Goal: Information Seeking & Learning: Learn about a topic

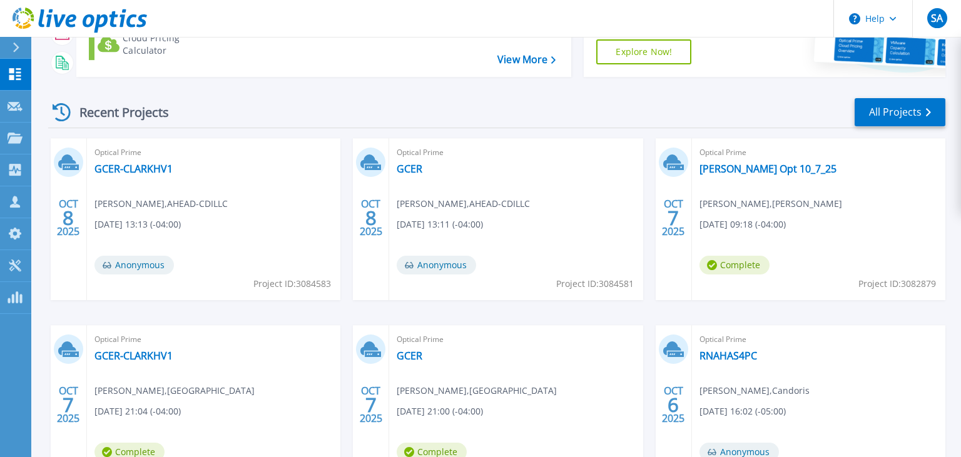
scroll to position [176, 0]
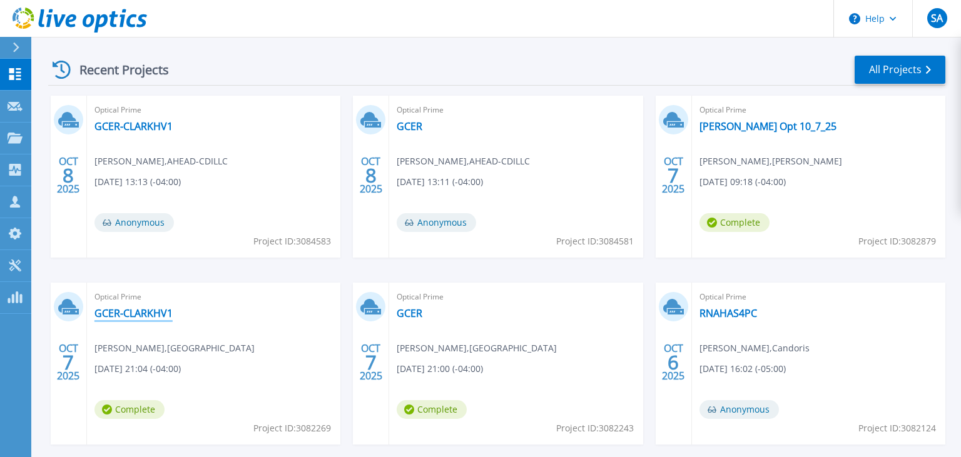
click at [144, 317] on link "GCER-CLARKHV1" at bounding box center [133, 313] width 78 height 13
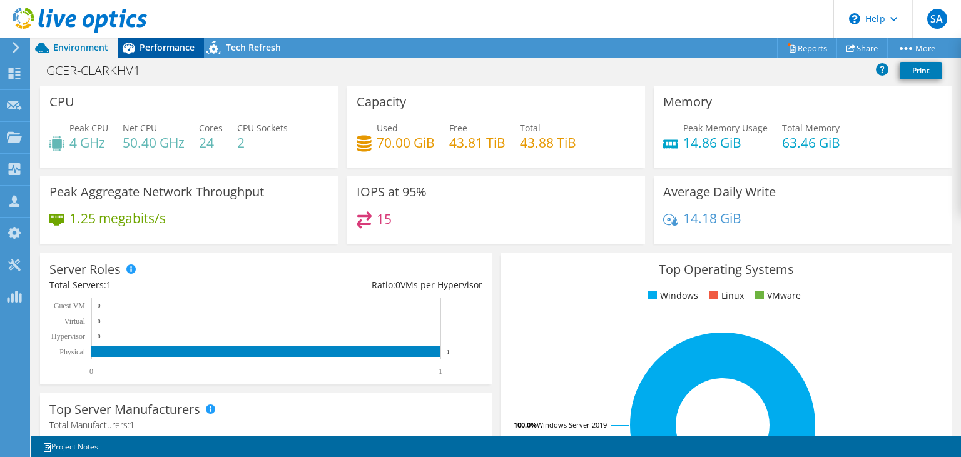
click at [158, 53] on span "Performance" at bounding box center [166, 47] width 55 height 12
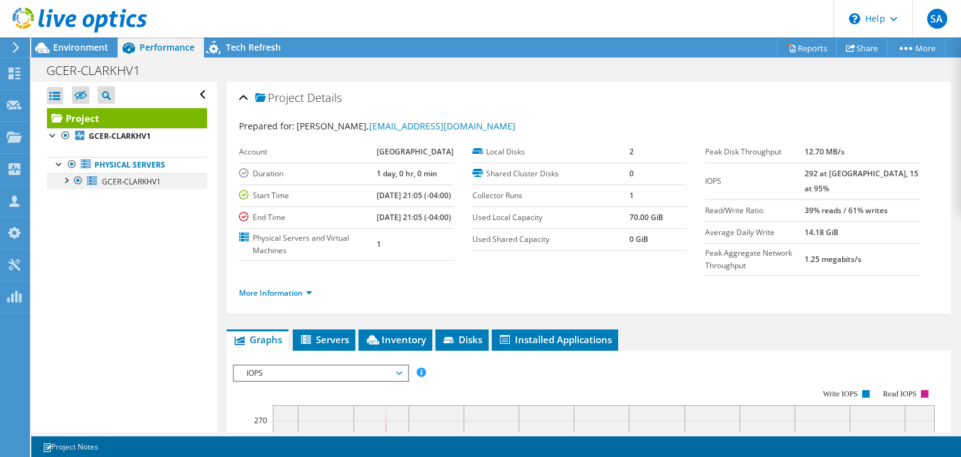
click at [64, 180] on div at bounding box center [65, 179] width 13 height 13
click at [16, 49] on use at bounding box center [16, 47] width 7 height 11
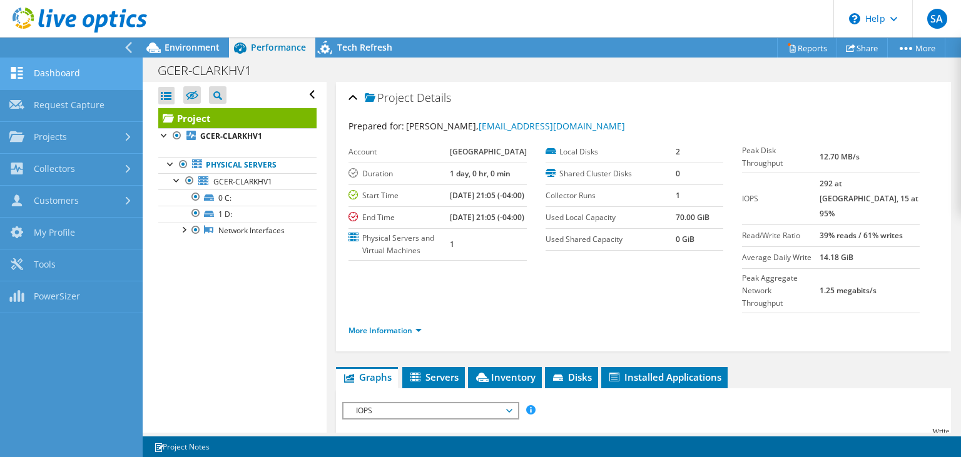
click at [49, 68] on link "Dashboard" at bounding box center [71, 74] width 143 height 32
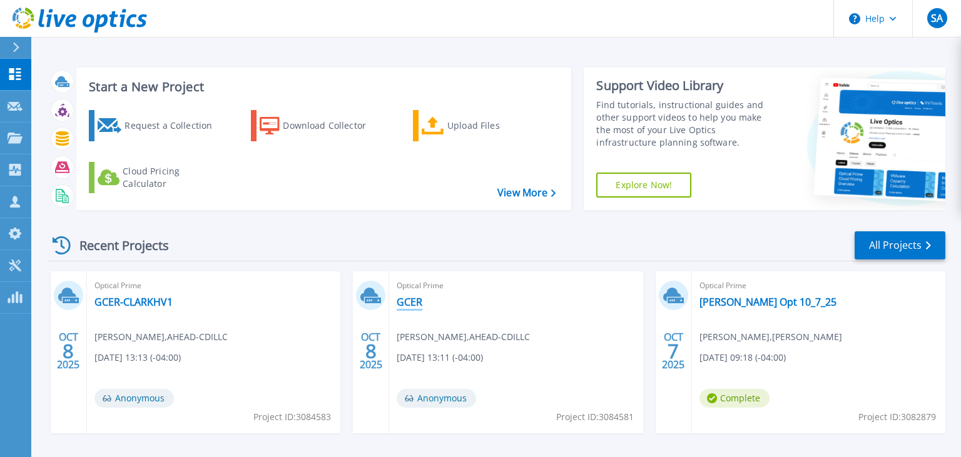
click at [408, 299] on link "GCER" at bounding box center [410, 302] width 26 height 13
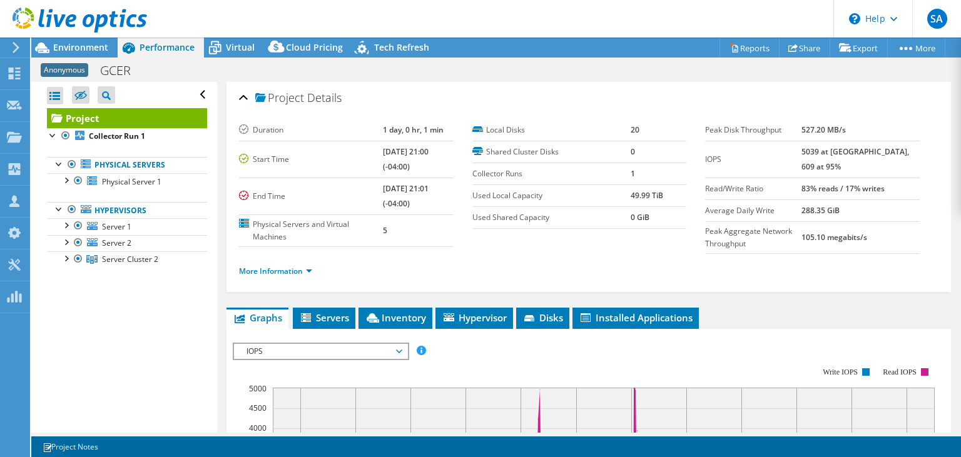
select select "USD"
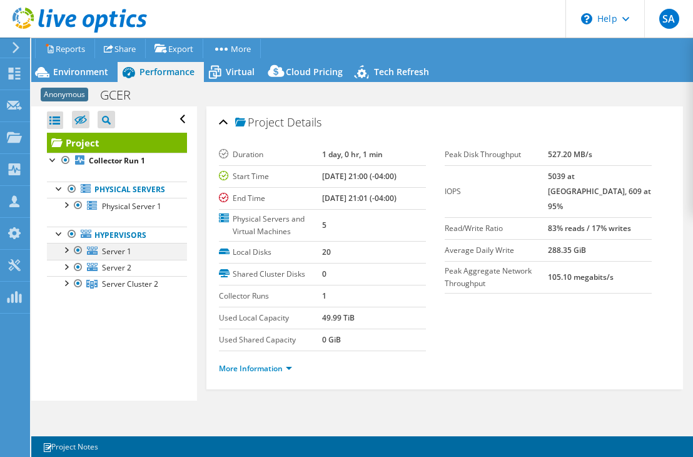
click at [66, 249] on div at bounding box center [65, 249] width 13 height 13
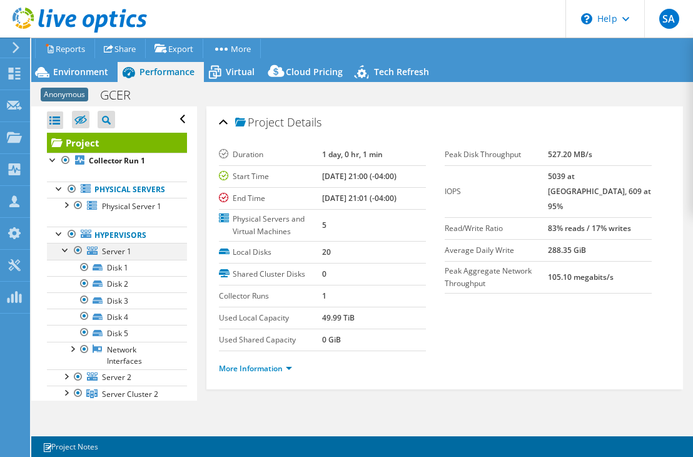
click at [66, 249] on div at bounding box center [65, 249] width 13 height 13
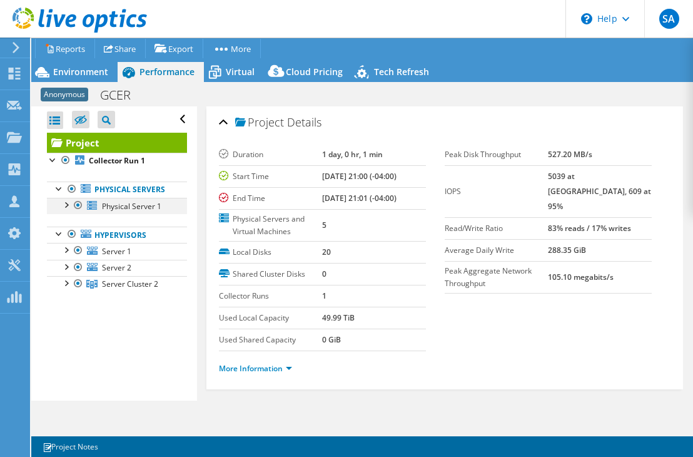
click at [65, 207] on div at bounding box center [65, 204] width 13 height 13
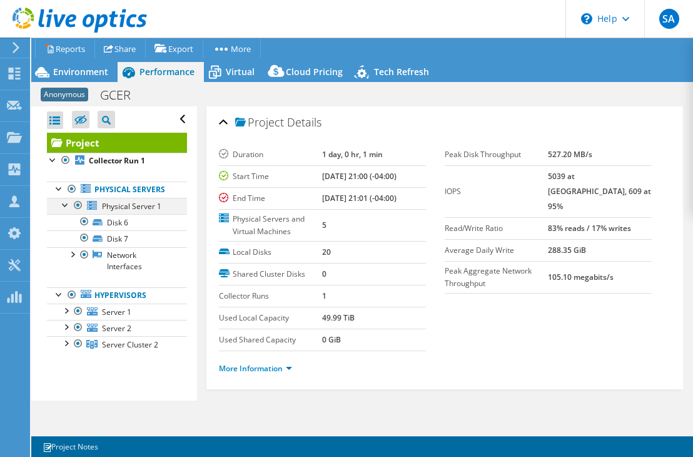
click at [65, 207] on div at bounding box center [65, 204] width 13 height 13
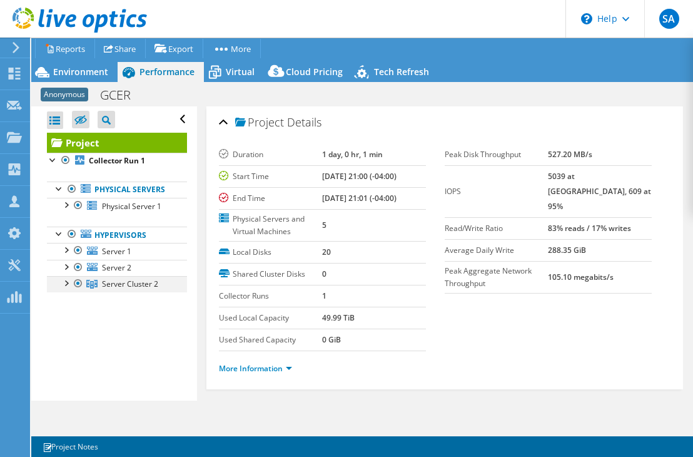
click at [64, 279] on div at bounding box center [65, 282] width 13 height 13
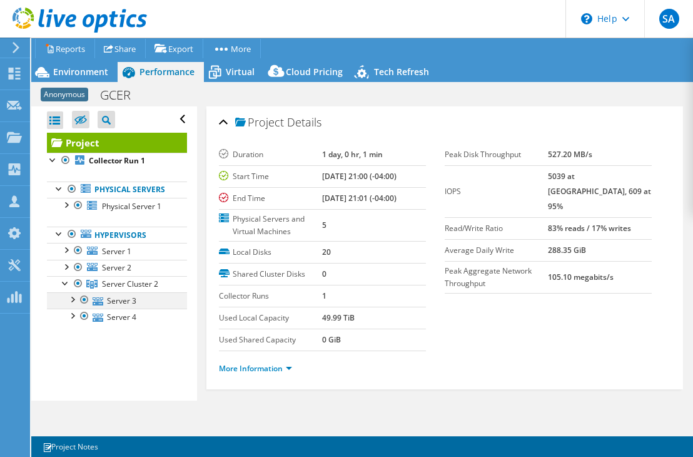
click at [71, 298] on div at bounding box center [72, 298] width 13 height 13
click at [79, 73] on span "Environment" at bounding box center [80, 72] width 55 height 12
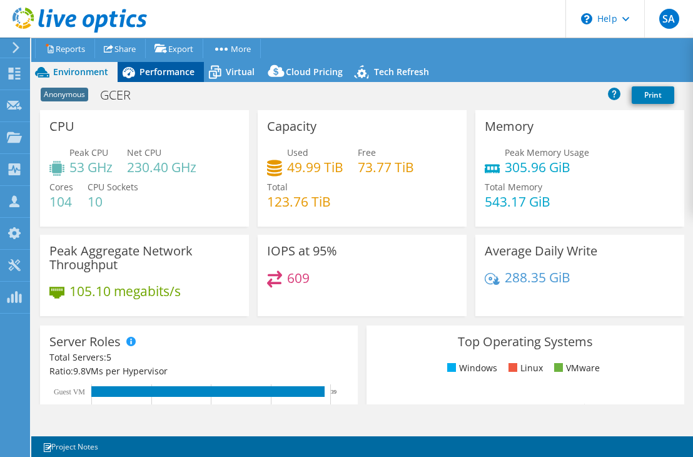
click at [142, 76] on span "Performance" at bounding box center [166, 72] width 55 height 12
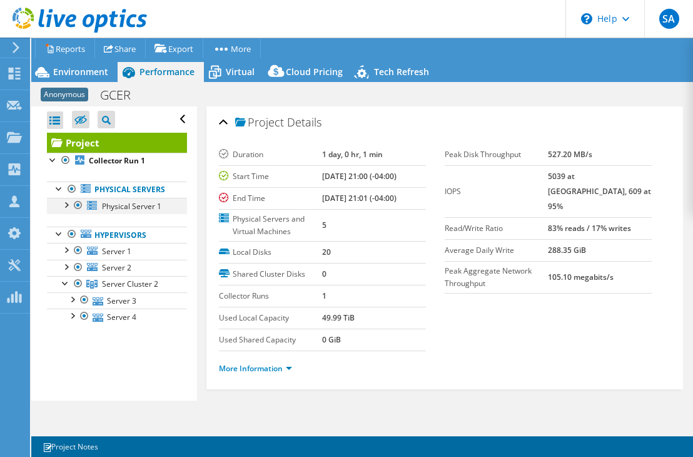
click at [67, 205] on div at bounding box center [65, 204] width 13 height 13
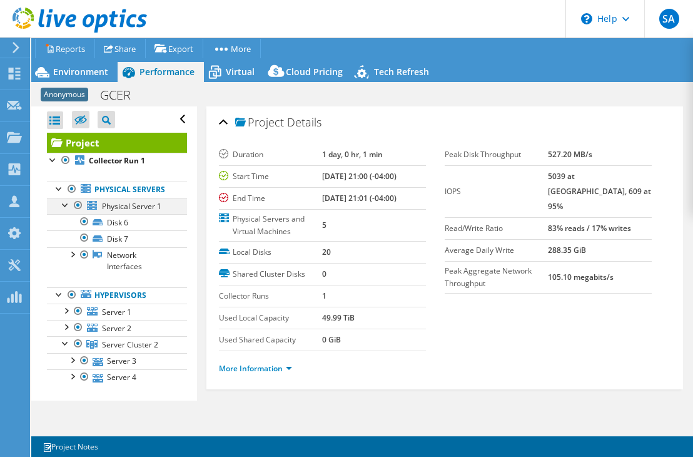
click at [67, 205] on div at bounding box center [65, 204] width 13 height 13
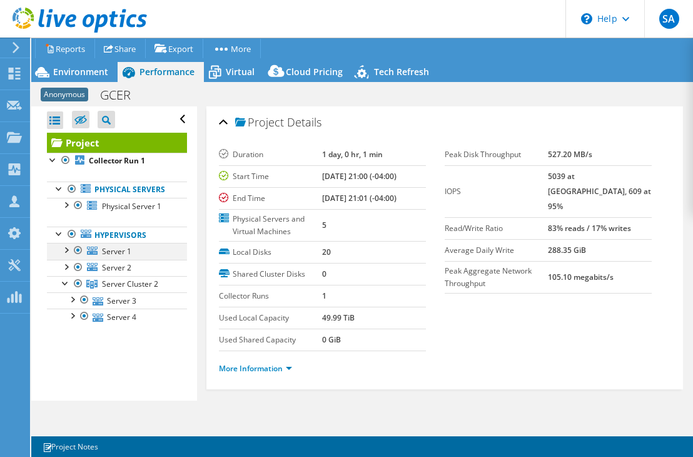
click at [62, 248] on div at bounding box center [65, 249] width 13 height 13
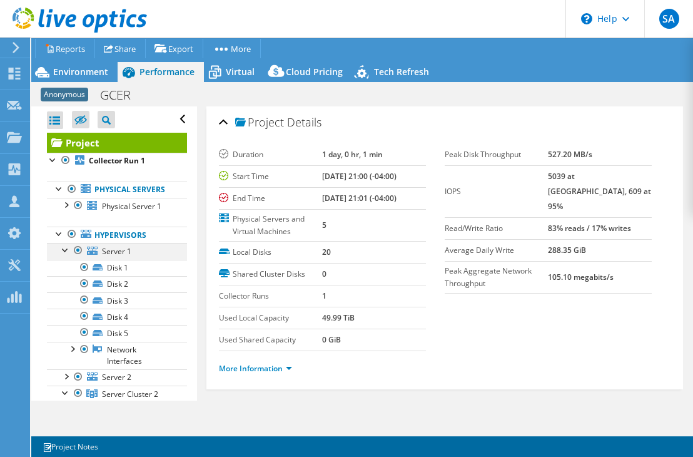
click at [62, 248] on div at bounding box center [65, 249] width 13 height 13
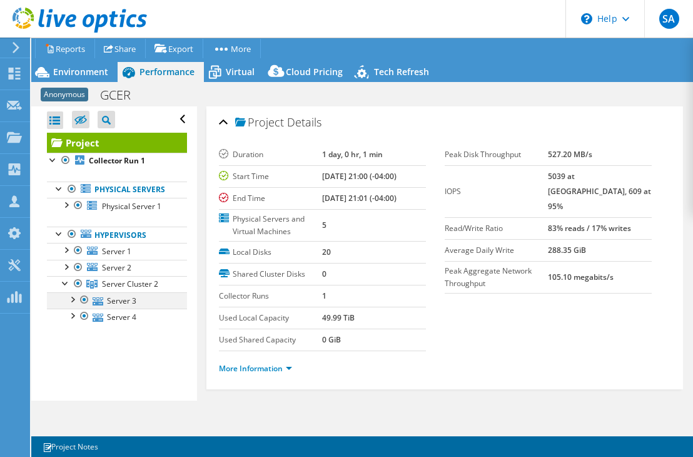
click at [71, 297] on div at bounding box center [72, 298] width 13 height 13
click at [69, 325] on ul "Physical Servers Physical Server 1 Disk 6 Disk 7" at bounding box center [117, 253] width 140 height 169
click at [69, 314] on div at bounding box center [72, 314] width 13 height 13
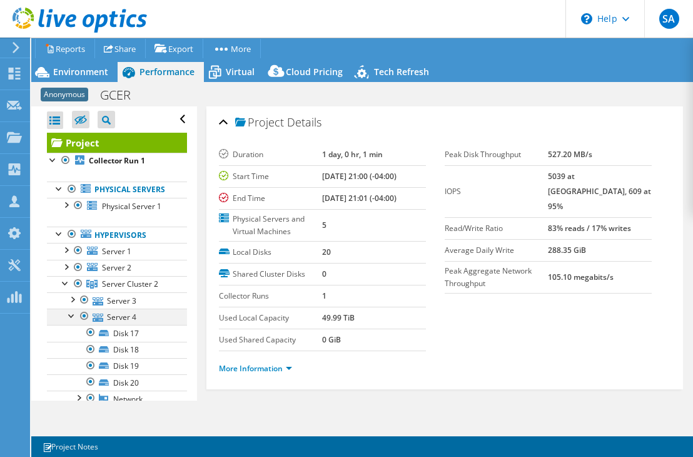
click at [69, 314] on div at bounding box center [72, 314] width 13 height 13
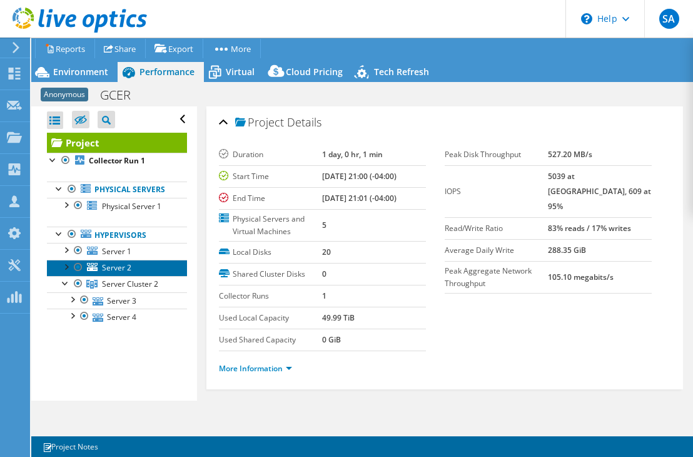
click at [66, 271] on link "Server 2" at bounding box center [117, 268] width 140 height 16
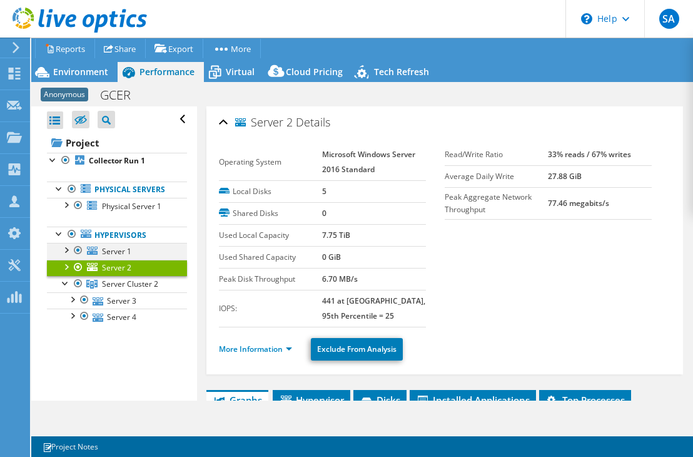
click at [66, 246] on div at bounding box center [65, 249] width 13 height 13
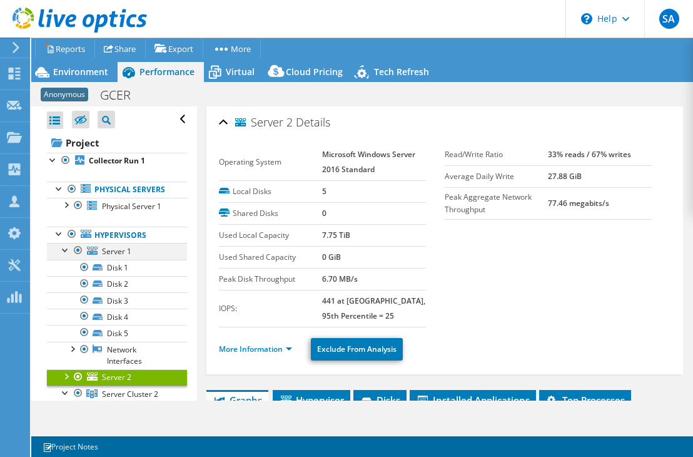
click at [65, 254] on div at bounding box center [65, 249] width 13 height 13
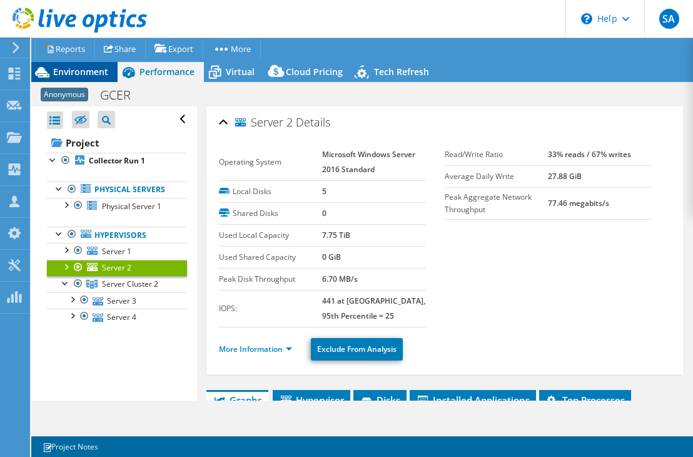
click at [82, 71] on span "Environment" at bounding box center [80, 72] width 55 height 12
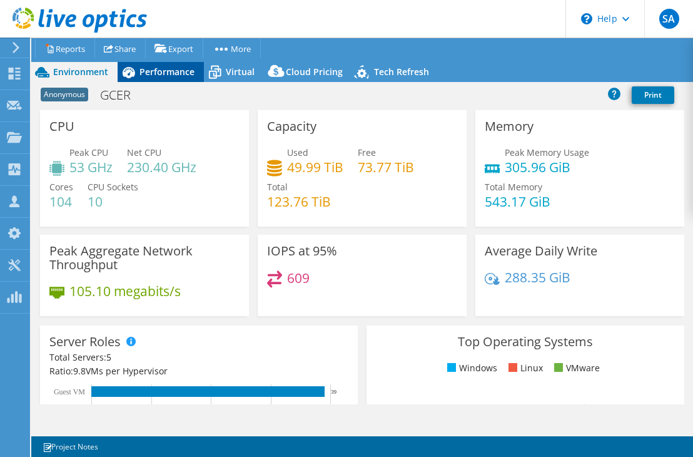
click at [156, 70] on span "Performance" at bounding box center [166, 72] width 55 height 12
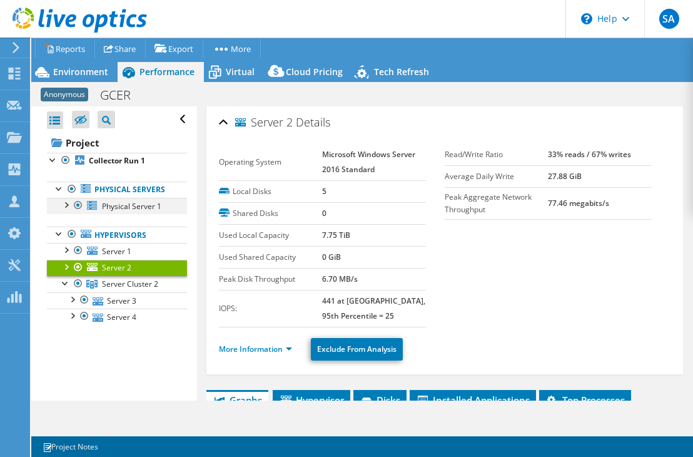
click at [66, 201] on div at bounding box center [65, 204] width 13 height 13
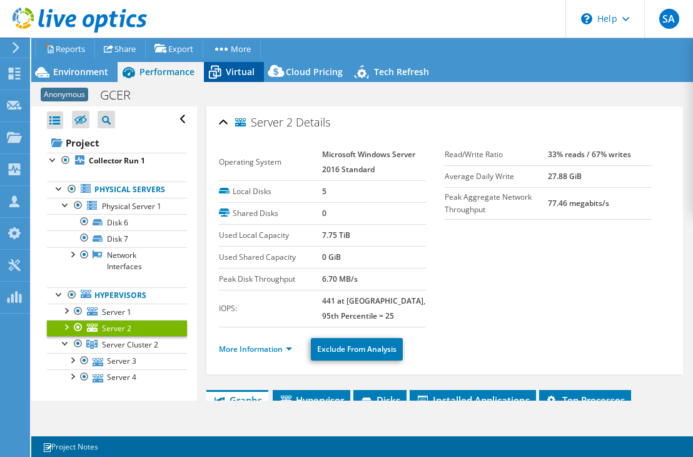
click at [237, 71] on span "Virtual" at bounding box center [240, 72] width 29 height 12
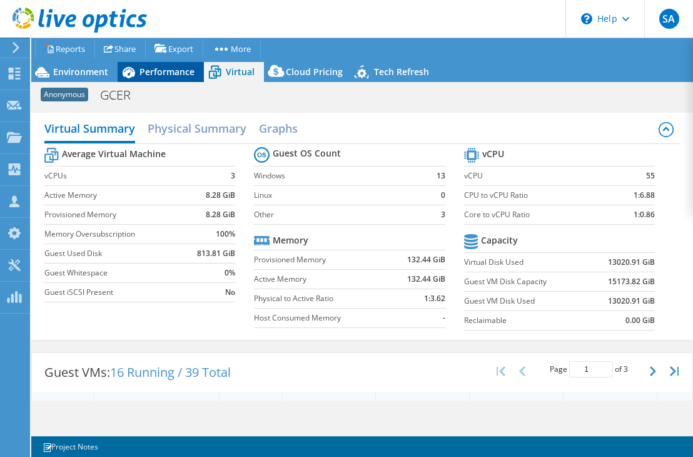
click at [160, 73] on span "Performance" at bounding box center [166, 72] width 55 height 12
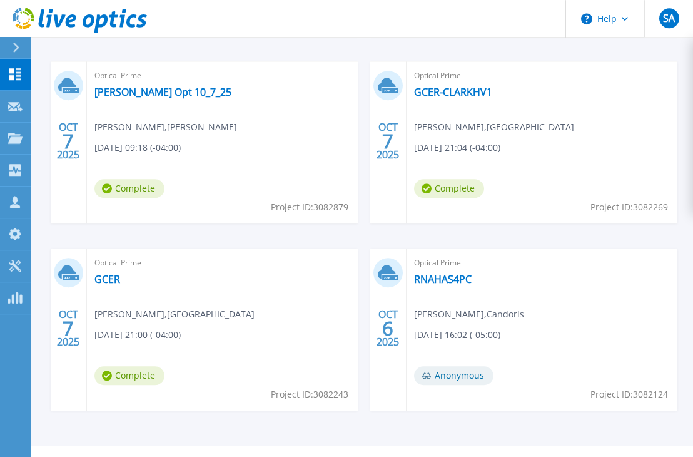
scroll to position [591, 0]
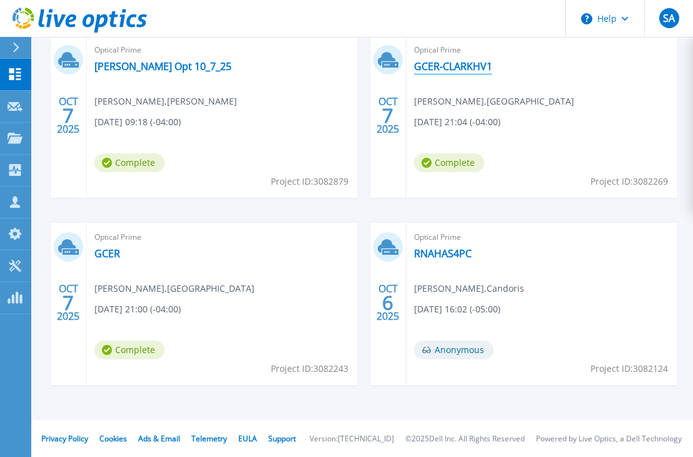
click at [452, 66] on link "GCER-CLARKHV1" at bounding box center [453, 66] width 78 height 13
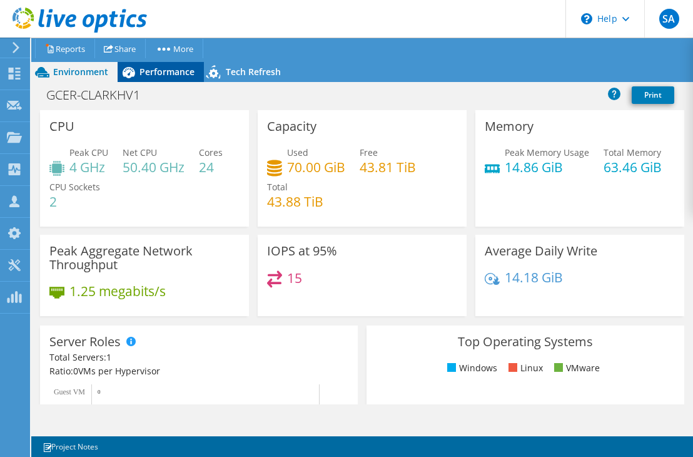
click at [168, 78] on div "Performance" at bounding box center [161, 72] width 86 height 20
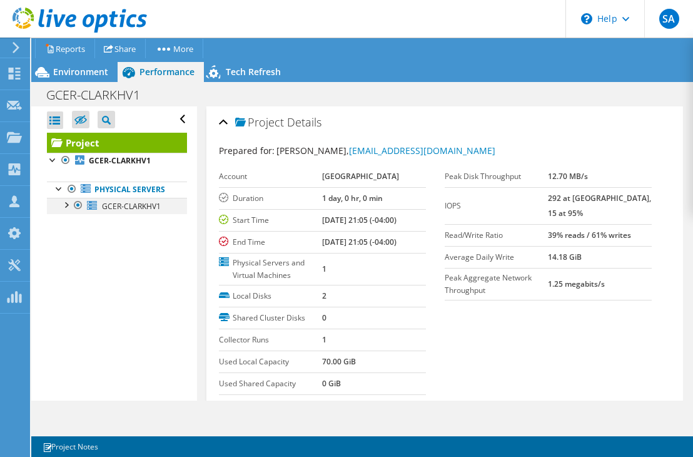
click at [64, 206] on div at bounding box center [65, 204] width 13 height 13
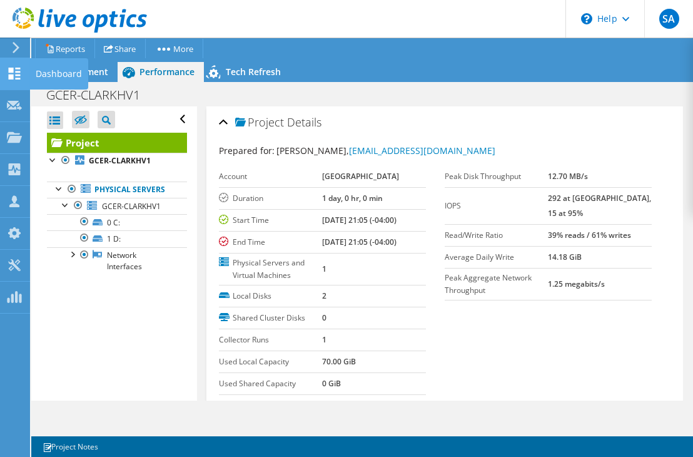
click at [19, 69] on use at bounding box center [15, 74] width 12 height 12
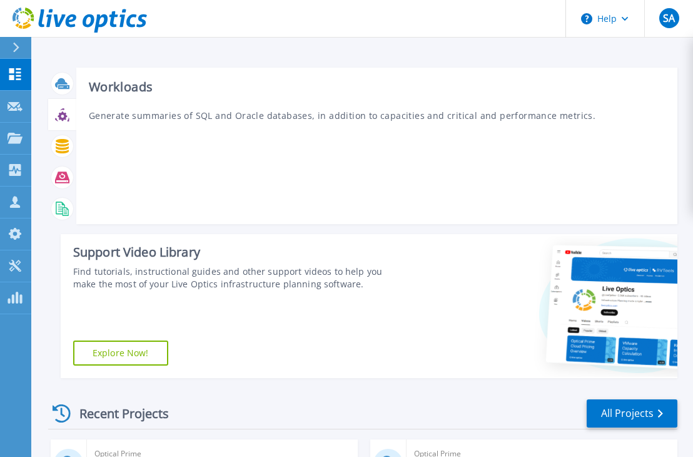
scroll to position [264, 0]
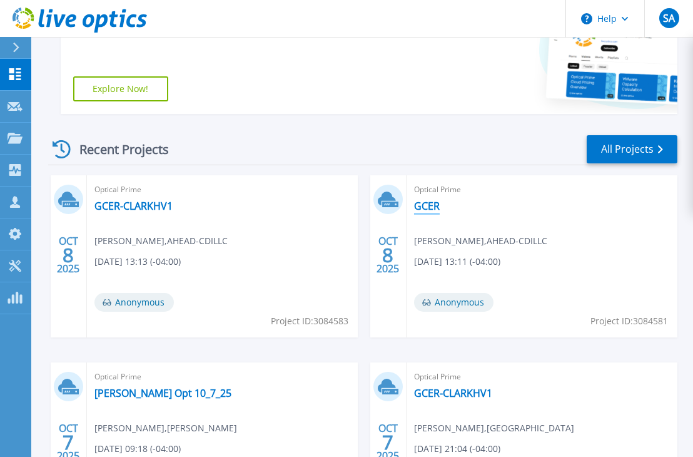
click at [429, 207] on link "GCER" at bounding box center [427, 206] width 26 height 13
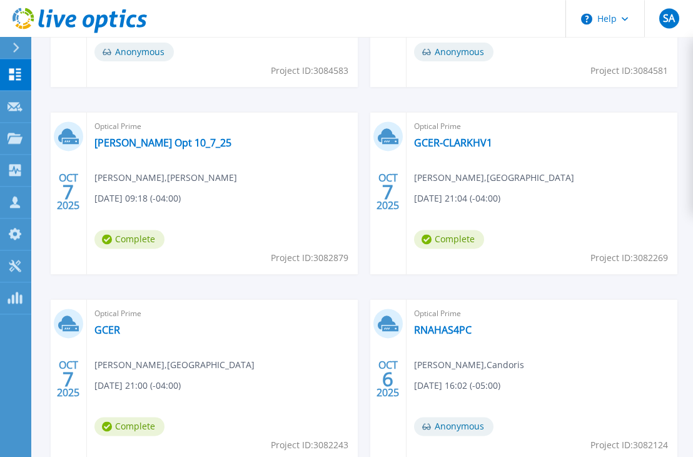
scroll to position [591, 0]
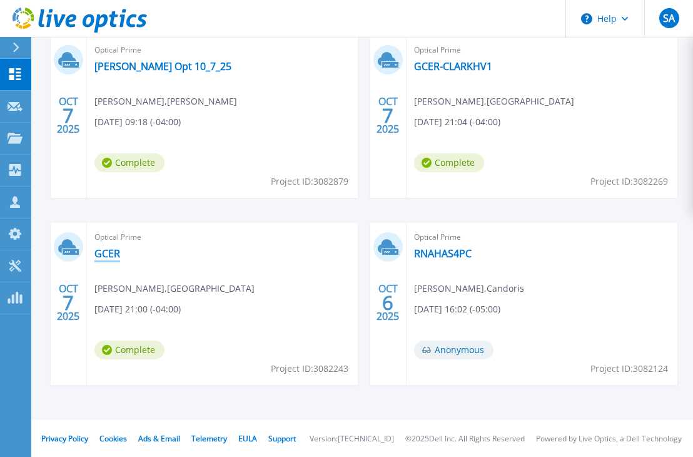
drag, startPoint x: 108, startPoint y: 245, endPoint x: 109, endPoint y: 256, distance: 10.7
click at [108, 246] on div "Optical Prime GCER [PERSON_NAME] , [GEOGRAPHIC_DATA] [GEOGRAPHIC_DATA] [DATE] 2…" at bounding box center [222, 304] width 271 height 162
click at [109, 257] on link "GCER" at bounding box center [107, 253] width 26 height 13
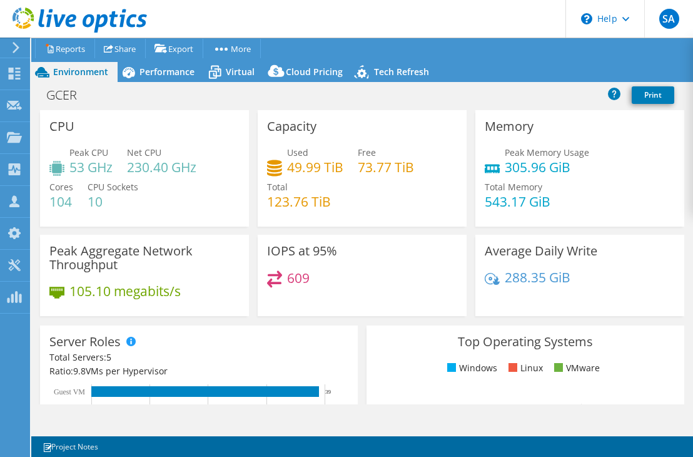
select select "USD"
click at [235, 39] on link "More" at bounding box center [232, 48] width 58 height 19
click at [198, 260] on h3 "Peak Aggregate Network Throughput" at bounding box center [144, 258] width 190 height 28
click at [244, 83] on div "GCER Print" at bounding box center [362, 96] width 662 height 28
click at [238, 75] on span "Virtual" at bounding box center [240, 72] width 29 height 12
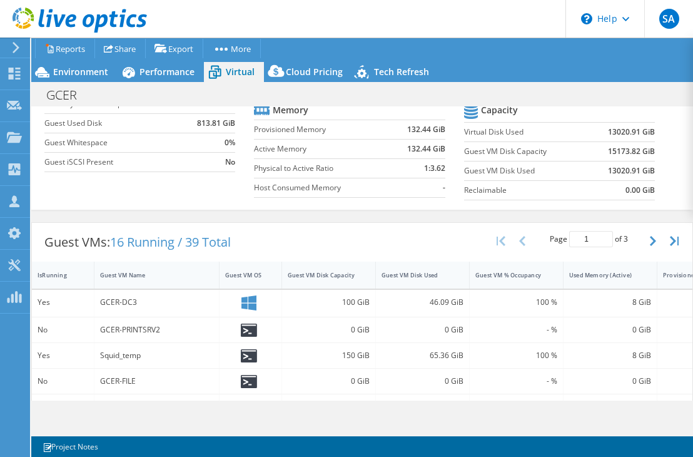
scroll to position [99, 0]
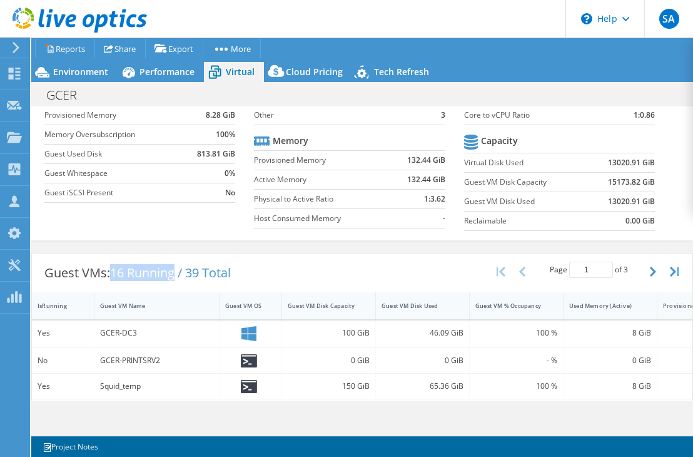
drag, startPoint x: 114, startPoint y: 268, endPoint x: 178, endPoint y: 278, distance: 65.3
click at [178, 278] on span "16 Running / 39 Total" at bounding box center [170, 272] width 121 height 17
drag, startPoint x: 235, startPoint y: 271, endPoint x: 188, endPoint y: 270, distance: 47.6
click at [188, 270] on span "16 Running / 39 Total" at bounding box center [170, 272] width 121 height 17
drag, startPoint x: 114, startPoint y: 267, endPoint x: 140, endPoint y: 266, distance: 26.3
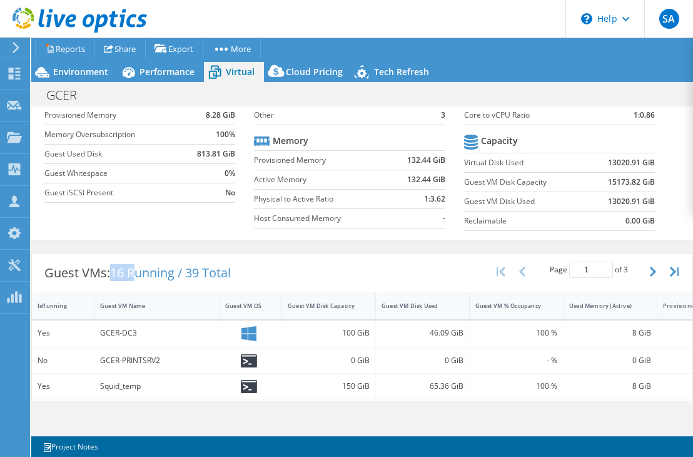
click at [140, 266] on span "16 Running / 39 Total" at bounding box center [170, 272] width 121 height 17
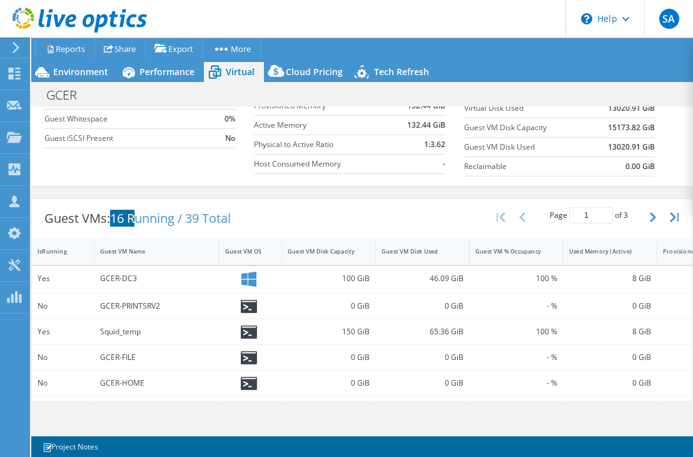
scroll to position [180, 0]
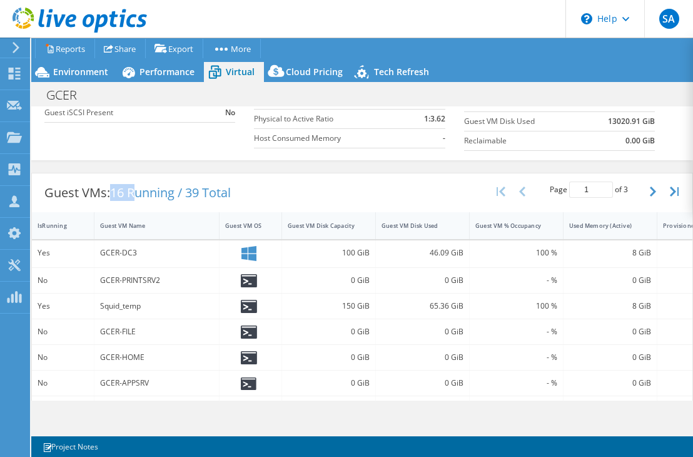
click at [114, 190] on span "16 Running / 39 Total" at bounding box center [170, 192] width 121 height 17
drag, startPoint x: 114, startPoint y: 191, endPoint x: 179, endPoint y: 191, distance: 65.1
click at [179, 191] on div "Guest VMs: 16 Running / 39 Total" at bounding box center [137, 192] width 211 height 39
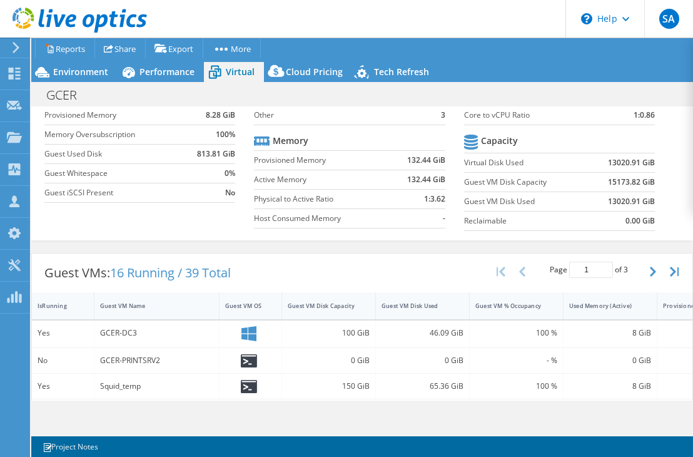
scroll to position [19, 0]
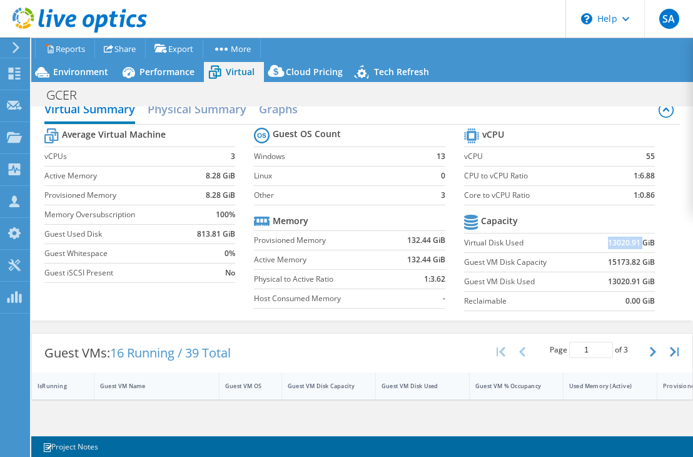
drag, startPoint x: 608, startPoint y: 243, endPoint x: 642, endPoint y: 243, distance: 34.4
click at [642, 243] on td "13020.91 GiB" at bounding box center [622, 242] width 66 height 19
click at [151, 76] on span "Performance" at bounding box center [166, 72] width 55 height 12
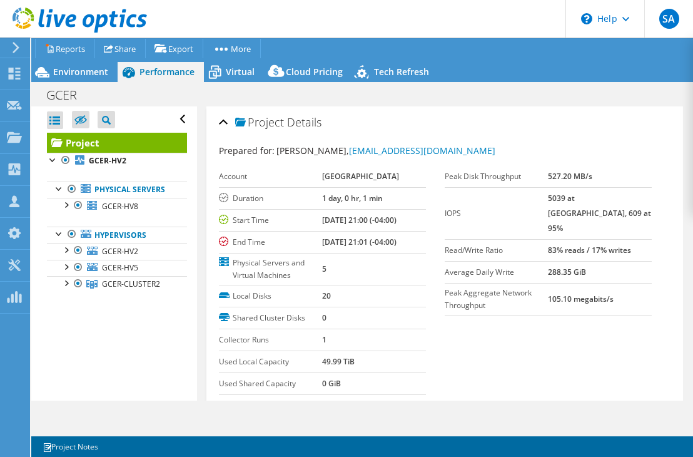
scroll to position [0, 0]
click at [91, 74] on span "Environment" at bounding box center [80, 72] width 55 height 12
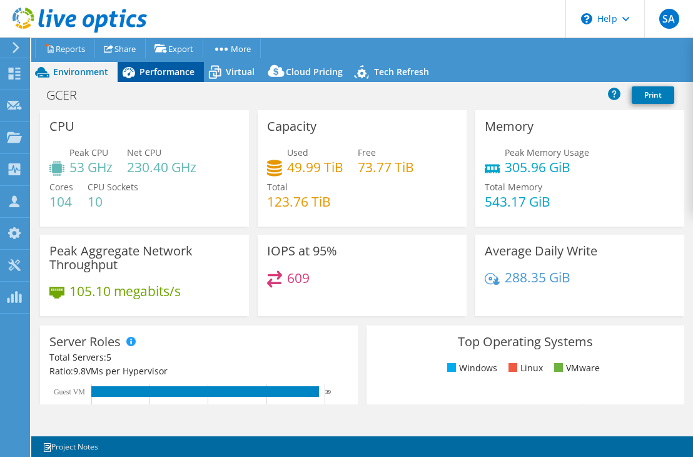
click at [178, 76] on span "Performance" at bounding box center [166, 72] width 55 height 12
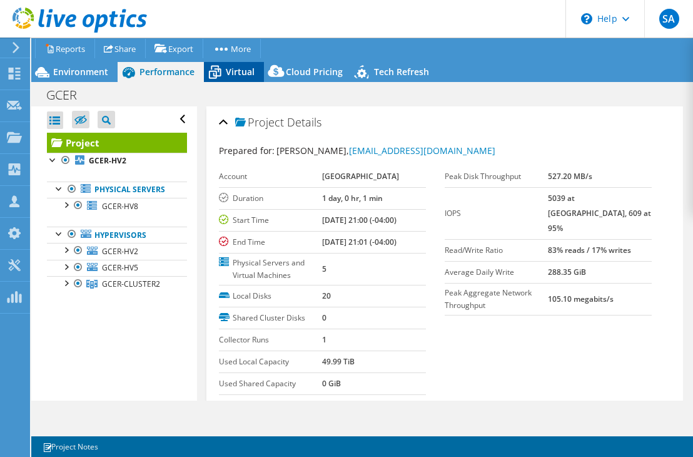
click at [218, 76] on icon at bounding box center [215, 73] width 13 height 10
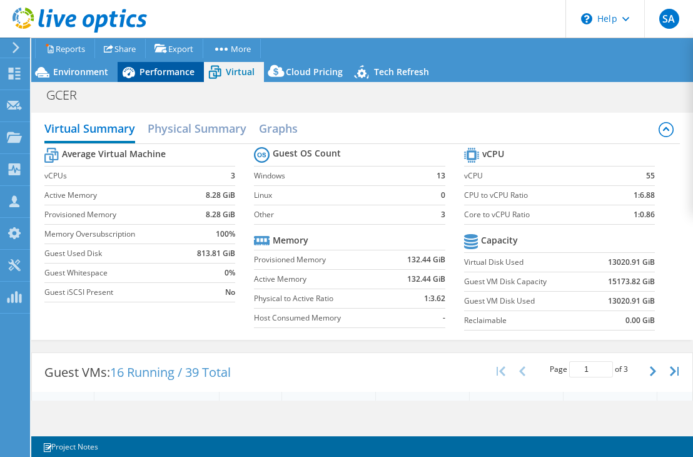
click at [143, 79] on div "Performance" at bounding box center [161, 72] width 86 height 20
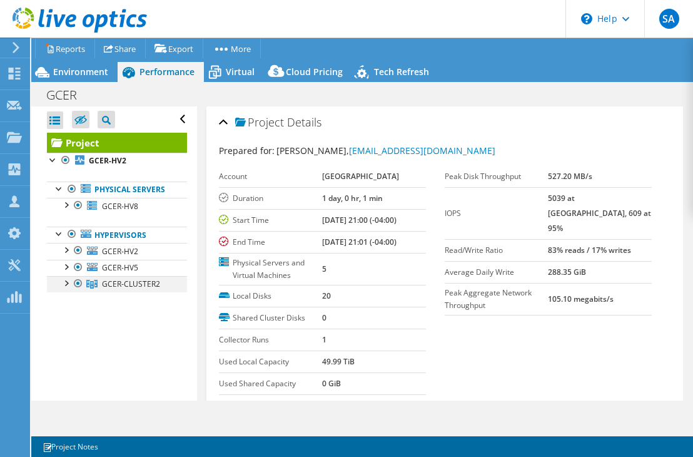
click at [64, 284] on div at bounding box center [65, 282] width 13 height 13
click at [64, 268] on div at bounding box center [65, 266] width 13 height 13
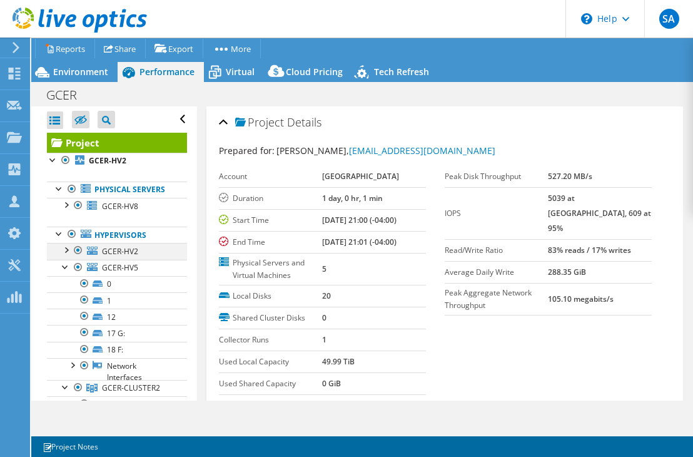
click at [68, 254] on div at bounding box center [65, 249] width 13 height 13
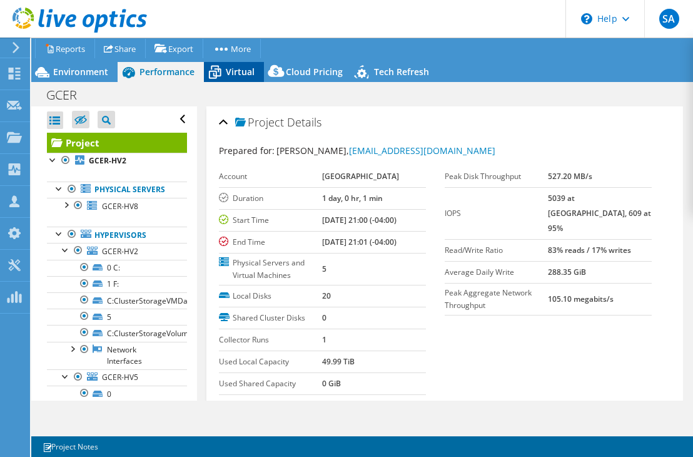
click at [228, 78] on div "Virtual" at bounding box center [234, 72] width 60 height 20
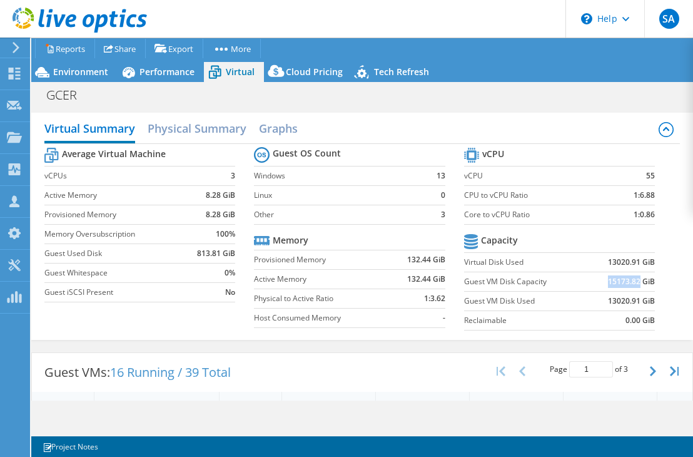
drag, startPoint x: 610, startPoint y: 281, endPoint x: 639, endPoint y: 276, distance: 29.8
click at [639, 276] on b "15173.82 GiB" at bounding box center [631, 281] width 47 height 13
drag, startPoint x: 607, startPoint y: 259, endPoint x: 638, endPoint y: 260, distance: 31.3
click at [638, 260] on td "13020.91 GiB" at bounding box center [622, 261] width 66 height 19
click at [91, 69] on span "Environment" at bounding box center [80, 72] width 55 height 12
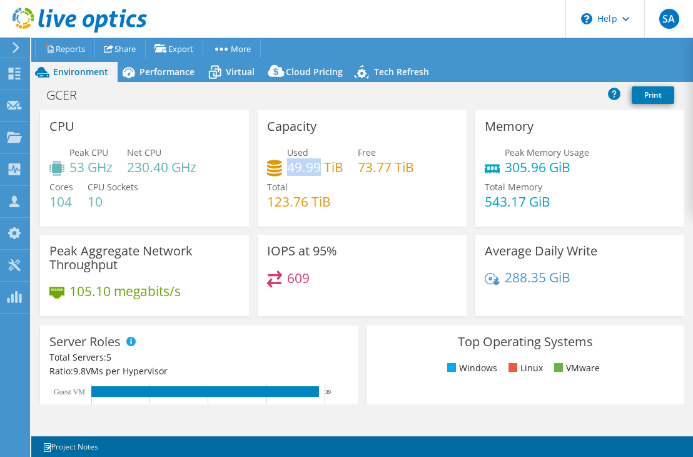
drag, startPoint x: 289, startPoint y: 164, endPoint x: 319, endPoint y: 171, distance: 31.0
click at [319, 171] on h4 "49.99 TiB" at bounding box center [315, 167] width 56 height 14
click at [254, 72] on div "Virtual" at bounding box center [234, 72] width 60 height 20
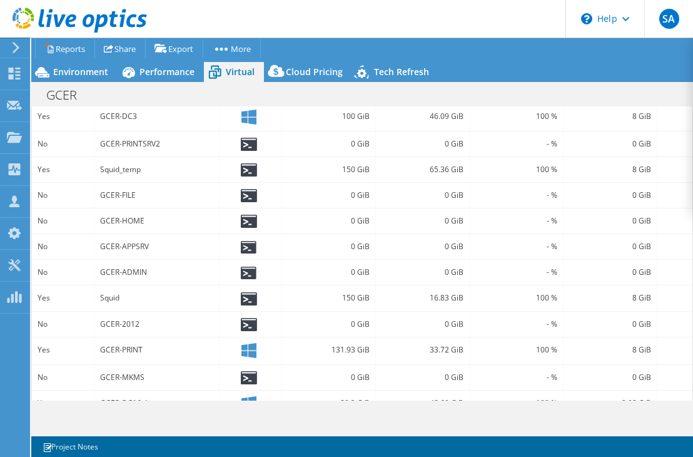
scroll to position [340, 0]
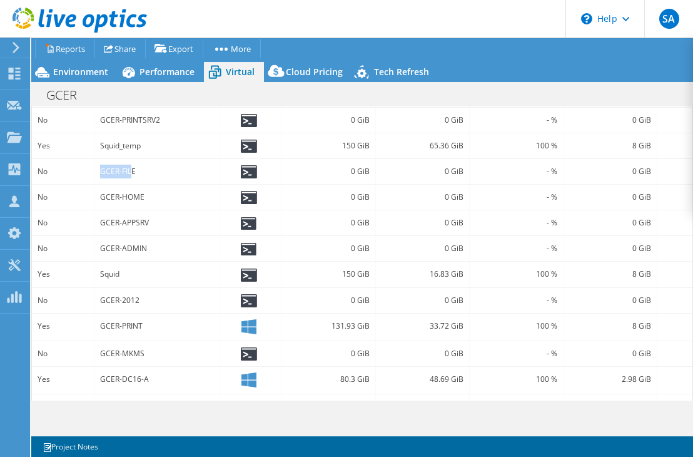
drag, startPoint x: 133, startPoint y: 170, endPoint x: 98, endPoint y: 179, distance: 36.3
click at [98, 179] on div "GCER-FILE" at bounding box center [156, 171] width 125 height 25
click at [139, 171] on div "GCER-FILE" at bounding box center [156, 172] width 113 height 14
drag, startPoint x: 143, startPoint y: 171, endPoint x: 99, endPoint y: 175, distance: 44.5
click at [99, 175] on div "GCER-FILE" at bounding box center [156, 171] width 125 height 25
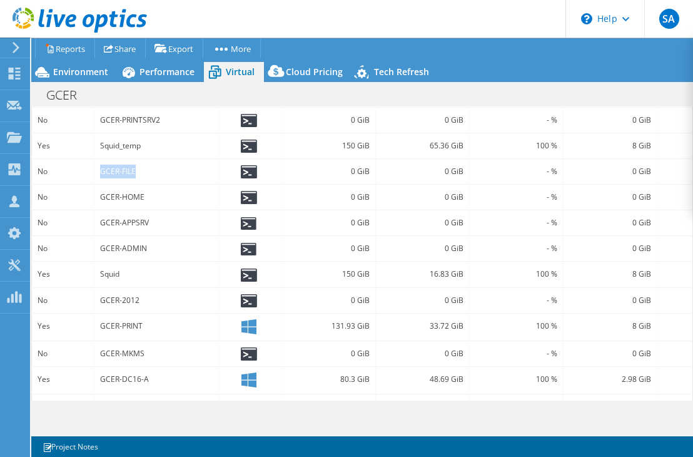
scroll to position [260, 0]
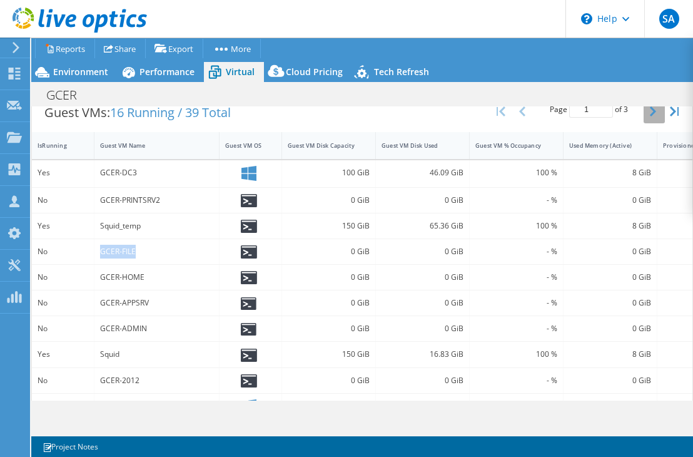
click at [647, 109] on button "button" at bounding box center [654, 111] width 21 height 24
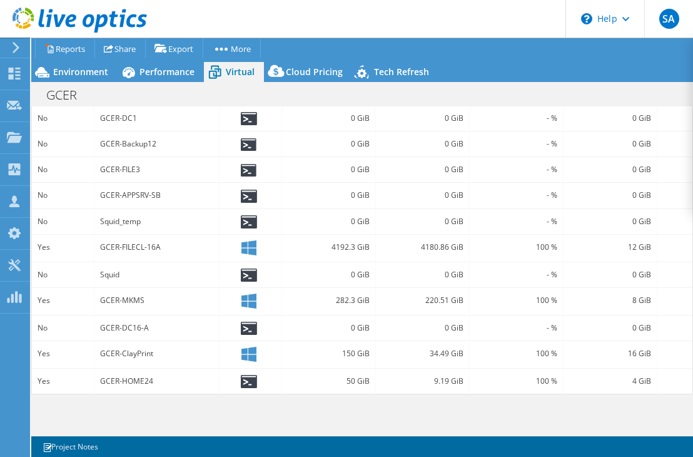
scroll to position [99, 0]
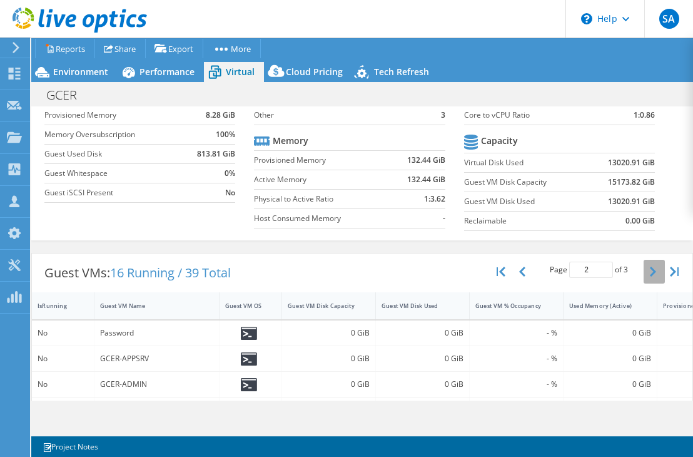
click at [649, 274] on button "button" at bounding box center [654, 272] width 21 height 24
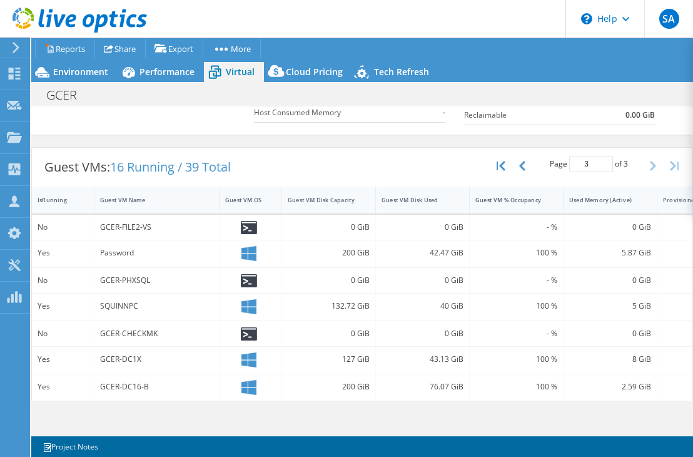
scroll to position [185, 0]
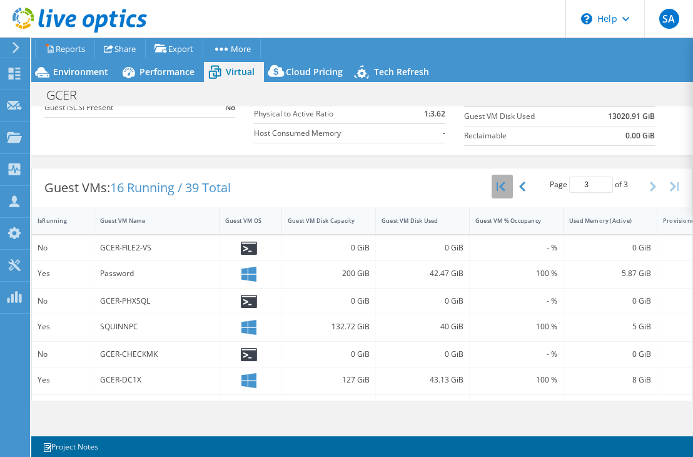
click at [502, 186] on icon "button" at bounding box center [501, 186] width 9 height 10
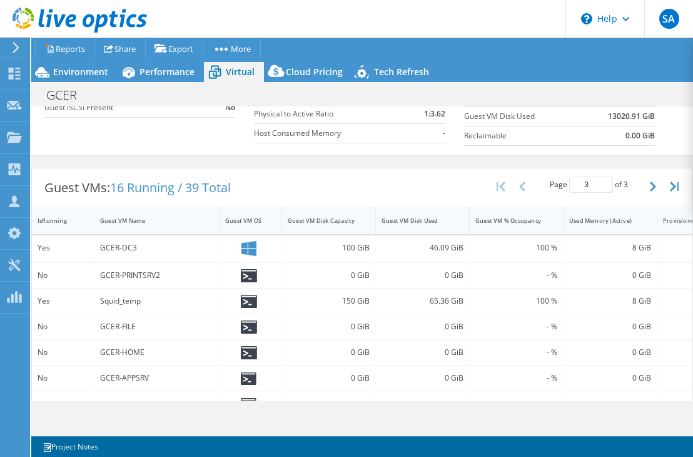
type input "1"
drag, startPoint x: 136, startPoint y: 325, endPoint x: 98, endPoint y: 331, distance: 38.0
click at [98, 331] on div "GCER-FILE" at bounding box center [156, 326] width 125 height 25
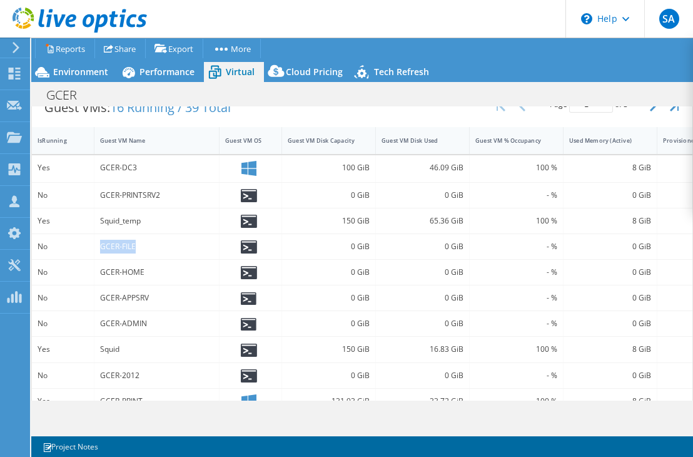
scroll to position [420, 0]
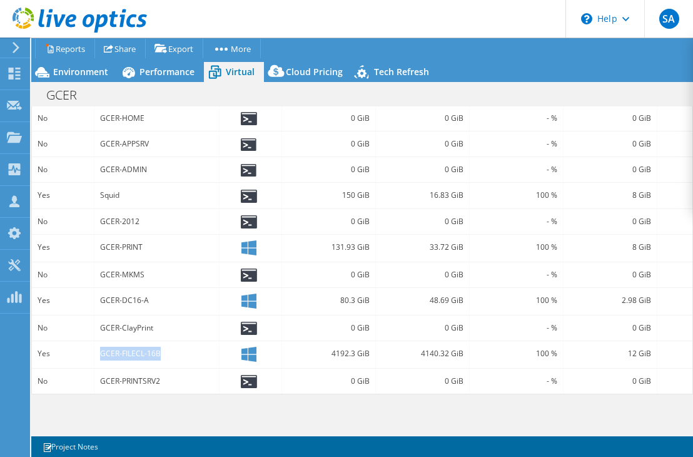
drag, startPoint x: 161, startPoint y: 355, endPoint x: 97, endPoint y: 355, distance: 64.4
click at [97, 355] on div "GCER-FILECL-16B" at bounding box center [156, 354] width 125 height 27
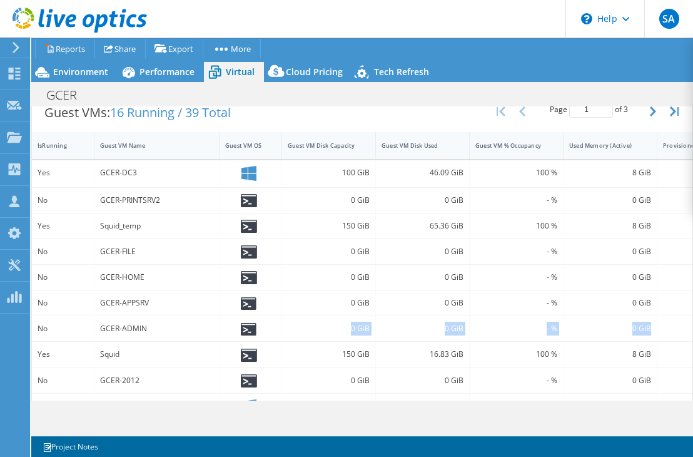
drag, startPoint x: 350, startPoint y: 247, endPoint x: 655, endPoint y: 325, distance: 314.5
click at [376, 264] on div "0 GiB" at bounding box center [329, 251] width 94 height 25
click at [352, 209] on div "0 GiB" at bounding box center [329, 200] width 94 height 25
drag, startPoint x: 347, startPoint y: 327, endPoint x: 469, endPoint y: 331, distance: 122.1
click at [376, 331] on div "0 GiB" at bounding box center [329, 328] width 94 height 25
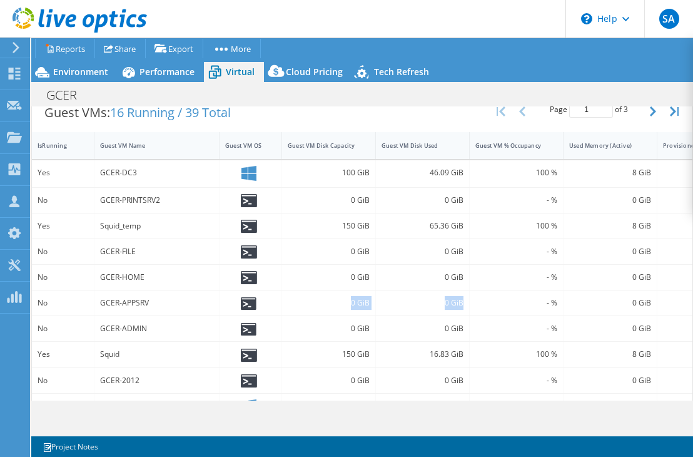
drag, startPoint x: 348, startPoint y: 302, endPoint x: 464, endPoint y: 307, distance: 116.5
click at [376, 307] on div "0 GiB" at bounding box center [329, 302] width 94 height 25
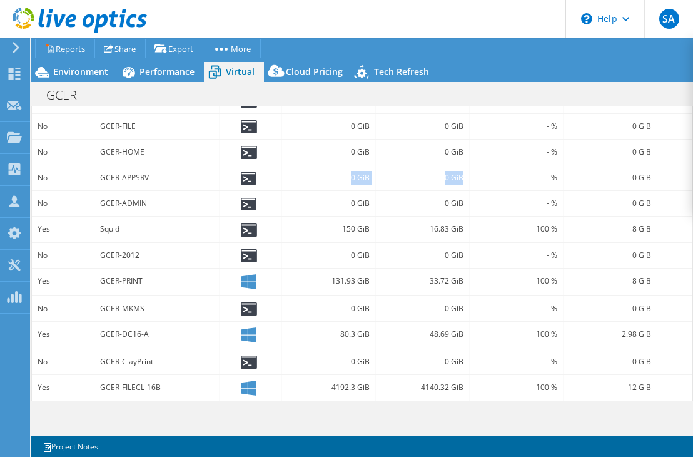
scroll to position [420, 0]
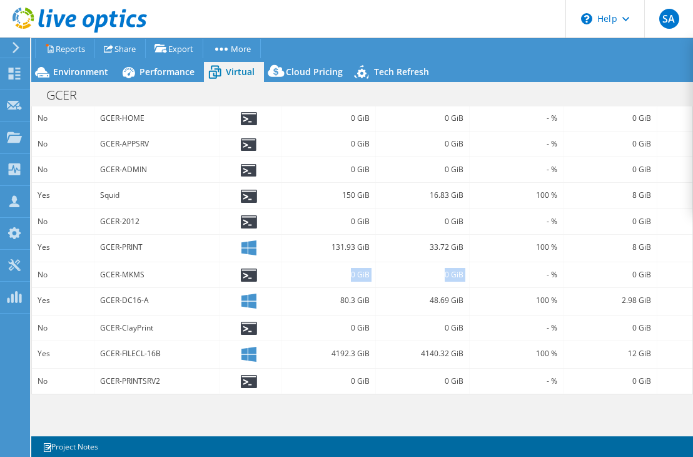
drag, startPoint x: 349, startPoint y: 275, endPoint x: 470, endPoint y: 274, distance: 121.4
click at [376, 274] on div "0 GiB" at bounding box center [329, 274] width 94 height 25
drag, startPoint x: 348, startPoint y: 328, endPoint x: 459, endPoint y: 329, distance: 110.7
click at [376, 329] on div "0 GiB" at bounding box center [329, 327] width 94 height 25
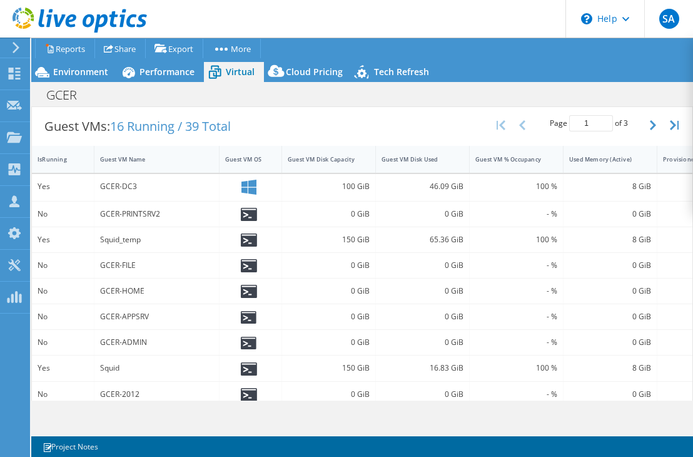
scroll to position [320, 0]
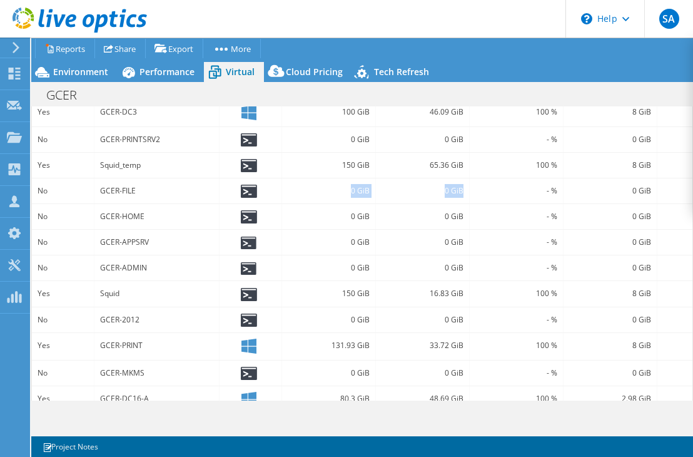
drag, startPoint x: 350, startPoint y: 189, endPoint x: 464, endPoint y: 188, distance: 113.9
click at [376, 188] on div "0 GiB" at bounding box center [329, 190] width 94 height 25
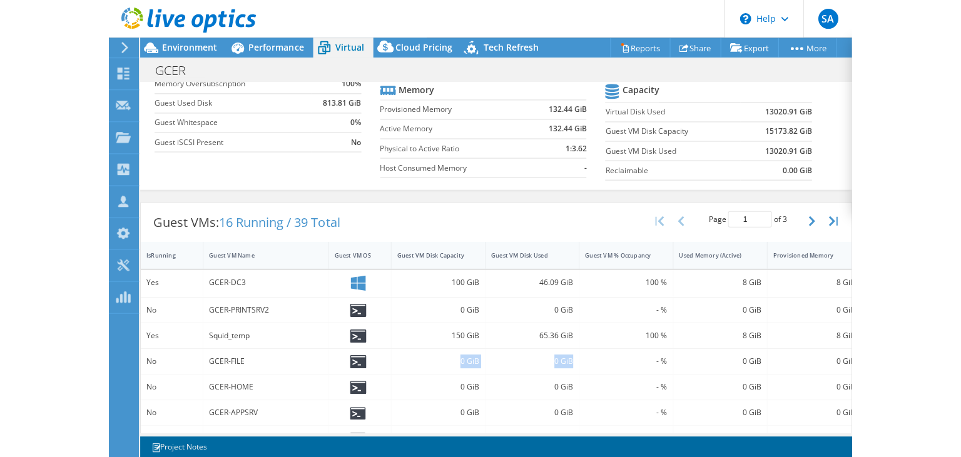
scroll to position [124, 0]
